Goal: Task Accomplishment & Management: Complete application form

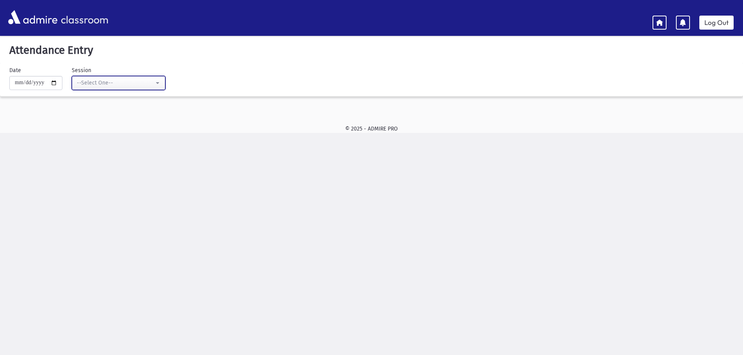
click at [96, 81] on div "--Select One--" at bounding box center [115, 83] width 77 height 8
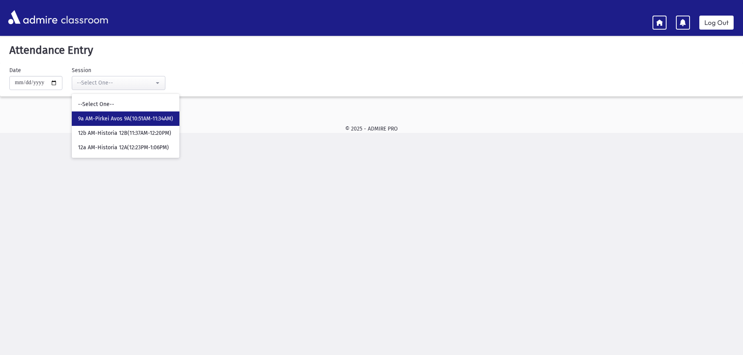
click at [100, 117] on span "9a AM-Pirkei Avos 9A(10:51AM-11:34AM)" at bounding box center [125, 119] width 95 height 8
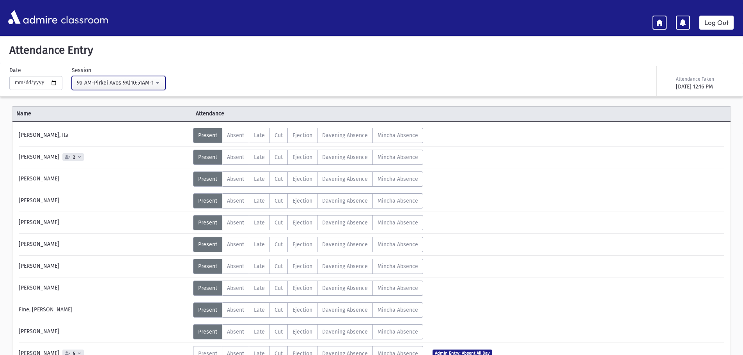
click at [128, 87] on div "9a AM-Pirkei Avos 9A(10:51AM-11:34AM)" at bounding box center [115, 83] width 77 height 9
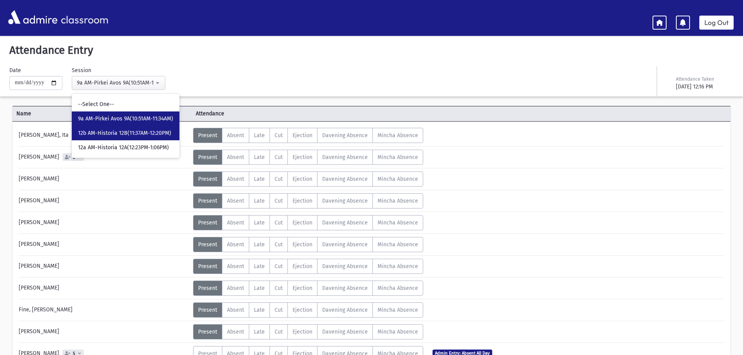
click at [130, 132] on span "12b AM-Historia 12B(11:37AM-12:20PM)" at bounding box center [124, 134] width 93 height 8
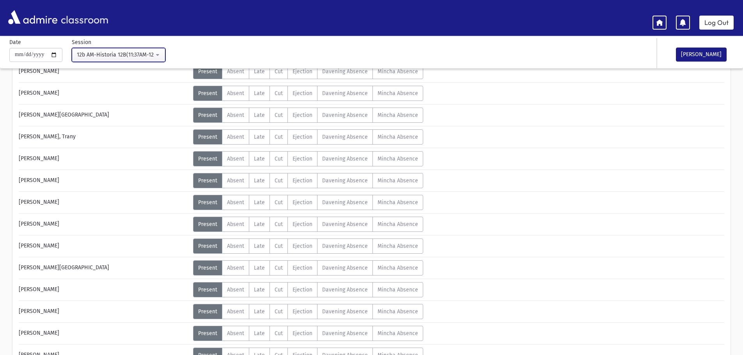
scroll to position [272, 0]
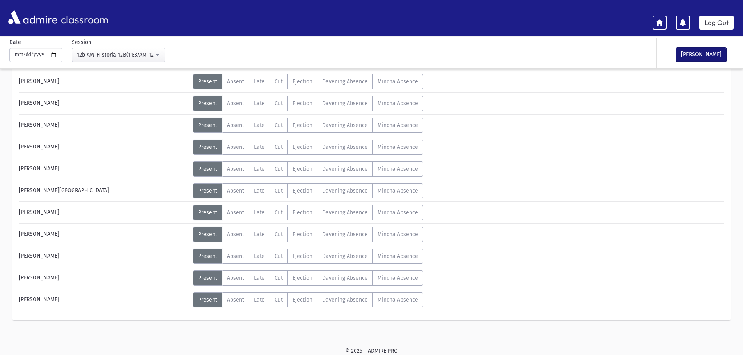
click at [696, 58] on button "[PERSON_NAME]" at bounding box center [701, 55] width 51 height 14
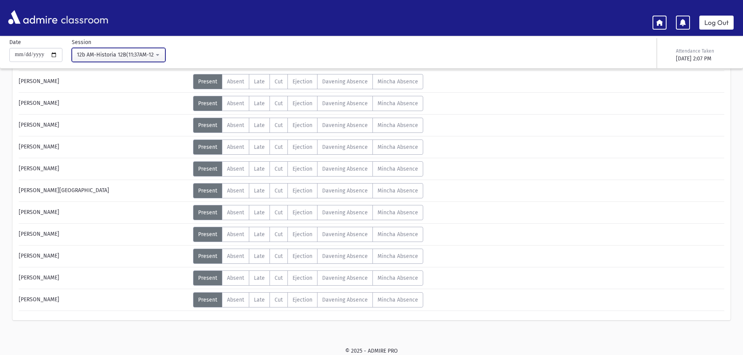
click at [107, 57] on div "12b AM-Historia 12B(11:37AM-12:20PM)" at bounding box center [115, 55] width 77 height 8
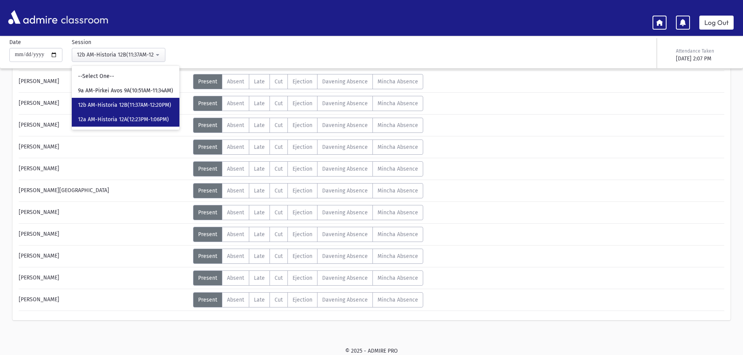
click at [121, 115] on link "12a AM-Historia 12A(12:23PM-1:06PM)" at bounding box center [126, 119] width 108 height 14
select select "*****"
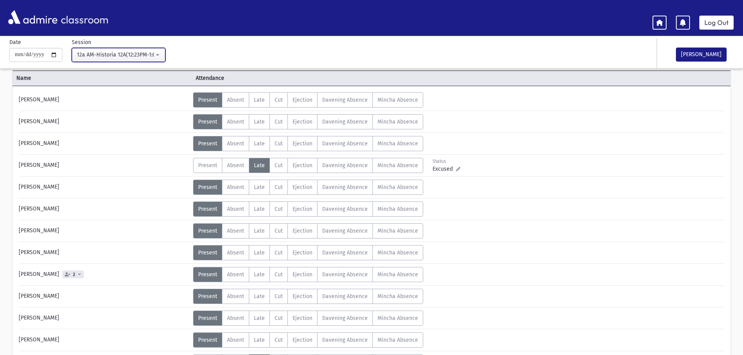
scroll to position [78, 0]
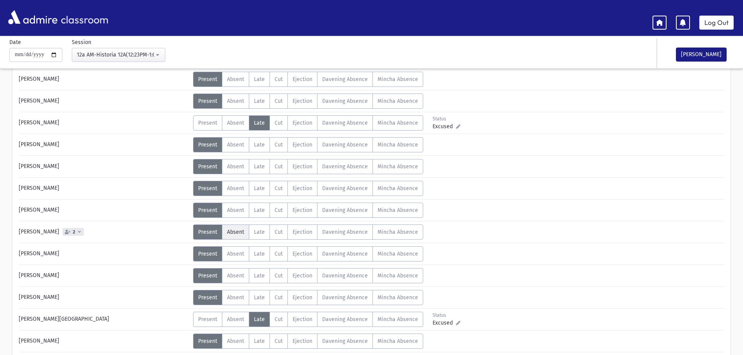
click at [237, 235] on span "Absent" at bounding box center [235, 232] width 17 height 7
click at [685, 54] on button "[PERSON_NAME]" at bounding box center [701, 55] width 51 height 14
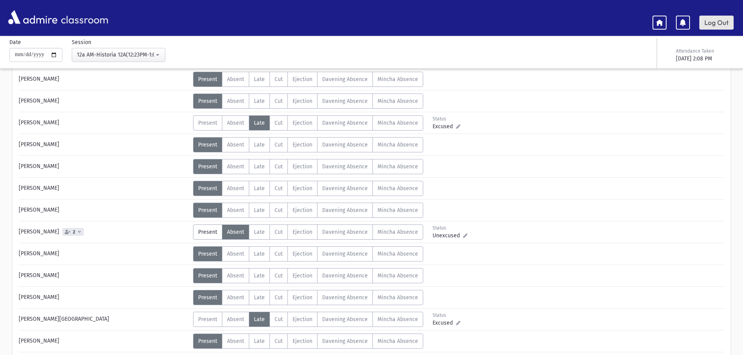
click at [715, 25] on link "Log Out" at bounding box center [716, 23] width 34 height 14
